Goal: Task Accomplishment & Management: Use online tool/utility

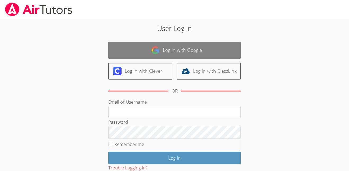
click at [231, 47] on link "Log in with Google" at bounding box center [174, 50] width 133 height 17
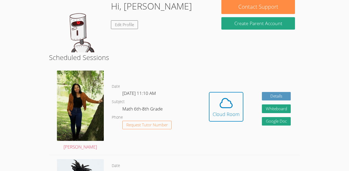
scroll to position [87, 0]
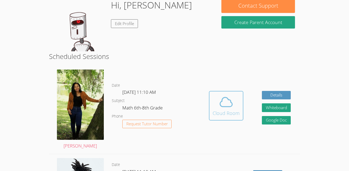
click at [237, 96] on span at bounding box center [226, 102] width 27 height 15
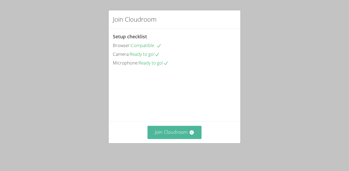
click at [169, 135] on button "Join Cloudroom" at bounding box center [175, 132] width 54 height 13
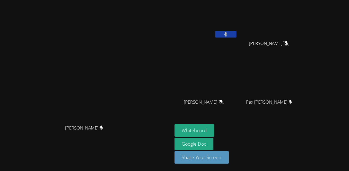
click at [228, 33] on icon at bounding box center [226, 34] width 3 height 5
click at [215, 127] on button "Whiteboard" at bounding box center [195, 131] width 40 height 12
